Goal: Task Accomplishment & Management: Manage account settings

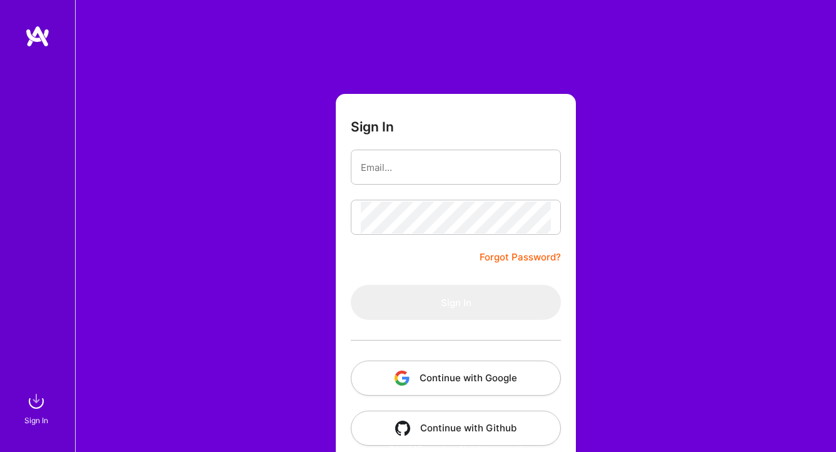
click at [492, 378] on button "Continue with Google" at bounding box center [456, 377] width 210 height 35
click at [408, 175] on input "email" at bounding box center [456, 167] width 190 height 32
type input "[EMAIL_ADDRESS][DOMAIN_NAME]"
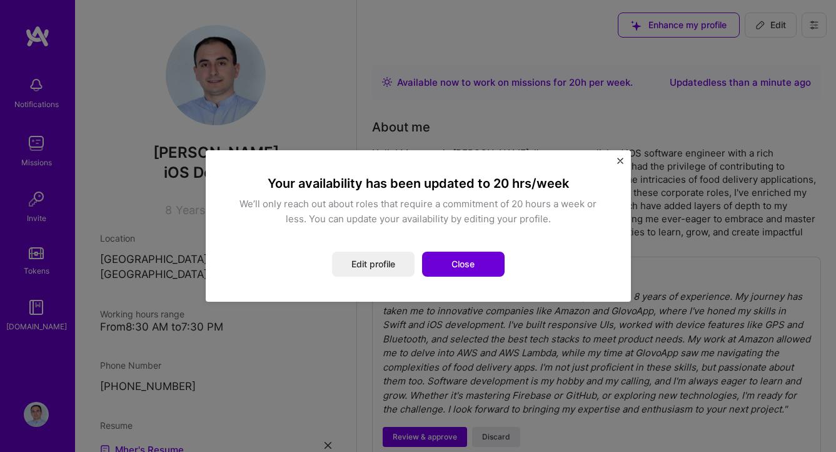
click at [621, 163] on img "Close" at bounding box center [620, 161] width 6 height 6
